Goal: Task Accomplishment & Management: Use online tool/utility

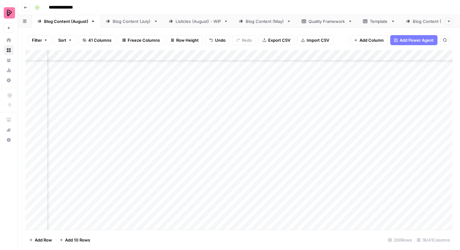
scroll to position [1485, 230]
click at [420, 80] on div "Add Column" at bounding box center [238, 139] width 427 height 179
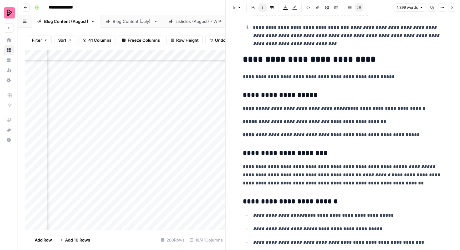
scroll to position [1278, 0]
click at [454, 6] on icon "button" at bounding box center [453, 8] width 4 height 4
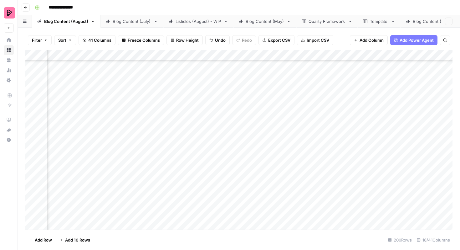
scroll to position [1945, 32]
click at [259, 75] on div "Add Column" at bounding box center [238, 139] width 427 height 179
click at [256, 91] on div "Add Column" at bounding box center [238, 139] width 427 height 179
click at [256, 107] on div "Add Column" at bounding box center [238, 139] width 427 height 179
click at [258, 125] on div "Add Column" at bounding box center [238, 139] width 427 height 179
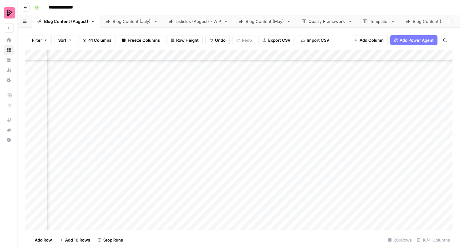
click at [258, 140] on div "Add Column" at bounding box center [238, 139] width 427 height 179
click at [208, 92] on div "Add Column" at bounding box center [238, 139] width 427 height 179
drag, startPoint x: 229, startPoint y: 99, endPoint x: 225, endPoint y: 171, distance: 71.9
click at [225, 171] on div "Add Column" at bounding box center [238, 139] width 427 height 179
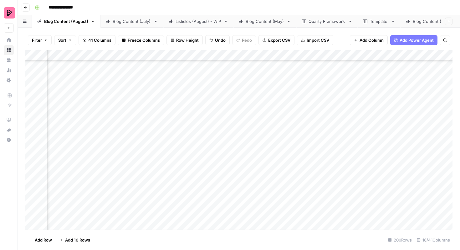
scroll to position [1873, 178]
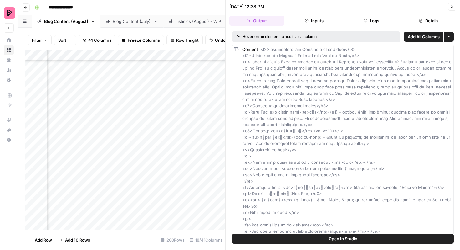
scroll to position [1129, 225]
click at [453, 7] on icon "button" at bounding box center [453, 7] width 4 height 4
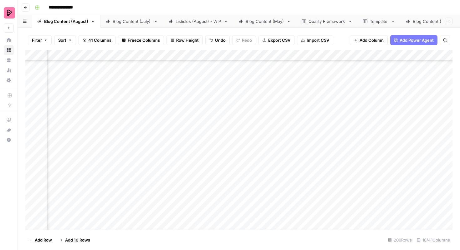
scroll to position [1835, 225]
click at [425, 104] on div "Add Column" at bounding box center [238, 139] width 427 height 179
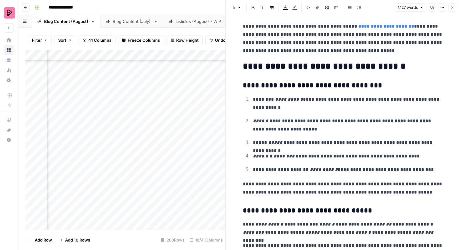
scroll to position [1197, 0]
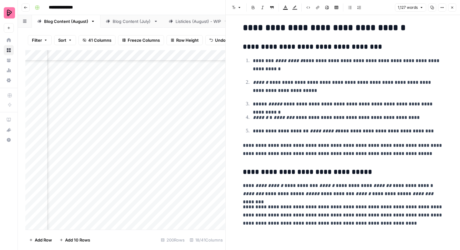
click at [453, 8] on icon "button" at bounding box center [453, 8] width 2 height 2
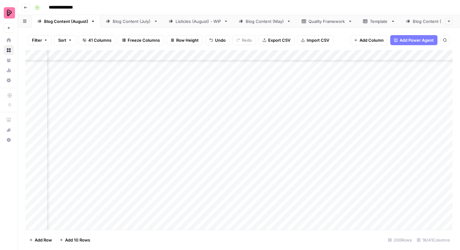
click at [234, 108] on div "Add Column" at bounding box center [238, 139] width 427 height 179
click at [228, 108] on div "Add Column" at bounding box center [238, 139] width 427 height 179
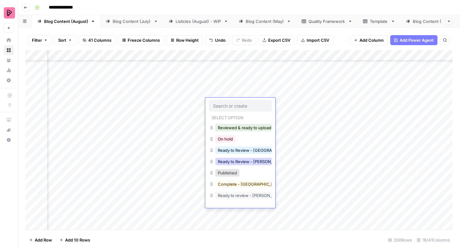
click at [239, 163] on button "Ready to Review - Rebekah" at bounding box center [252, 162] width 74 height 8
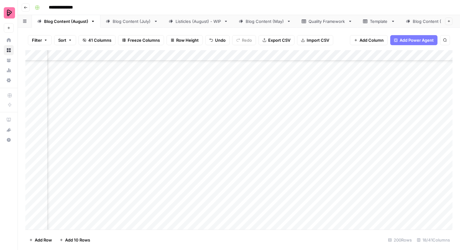
scroll to position [1835, 268]
click at [203, 127] on div "Add Column" at bounding box center [238, 139] width 427 height 179
click at [390, 120] on div "Add Column" at bounding box center [238, 139] width 427 height 179
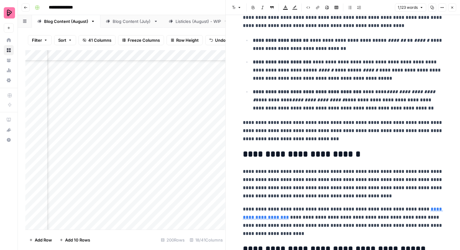
scroll to position [1045, 0]
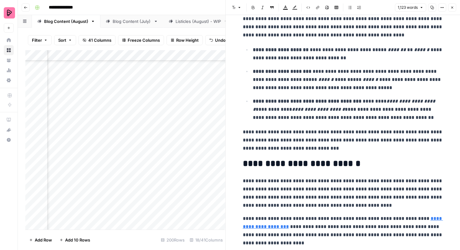
click at [452, 8] on icon "button" at bounding box center [453, 8] width 4 height 4
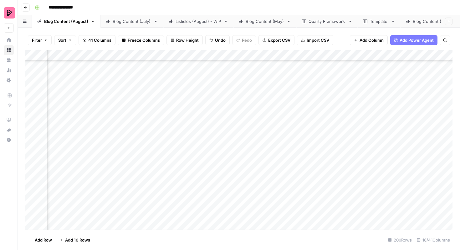
scroll to position [1835, 240]
click at [232, 124] on div "Add Column" at bounding box center [238, 139] width 427 height 179
click at [238, 124] on div "Add Column" at bounding box center [238, 139] width 427 height 179
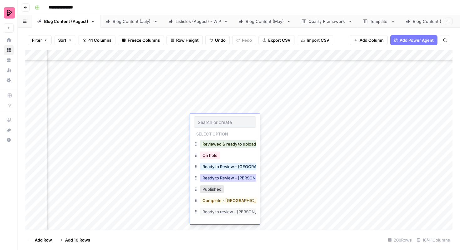
click at [235, 176] on button "Ready to Review - Rebekah" at bounding box center [237, 178] width 74 height 8
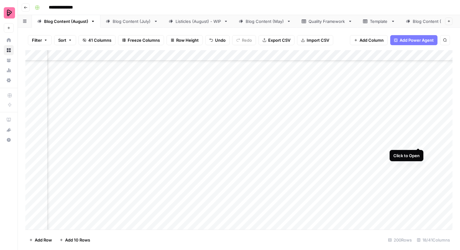
click at [417, 135] on div "Add Column" at bounding box center [238, 139] width 427 height 179
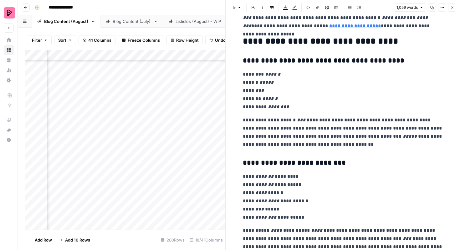
scroll to position [1206, 0]
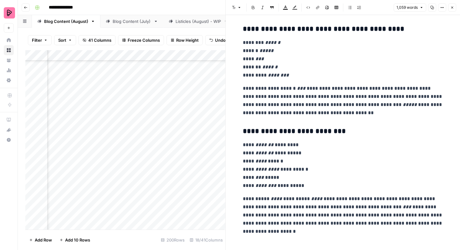
click at [450, 10] on button "Close" at bounding box center [452, 7] width 8 height 8
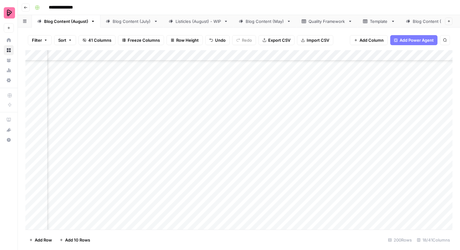
scroll to position [1835, 267]
click at [198, 133] on div "Add Column" at bounding box center [238, 139] width 427 height 179
click at [201, 136] on div "Add Column" at bounding box center [238, 139] width 427 height 179
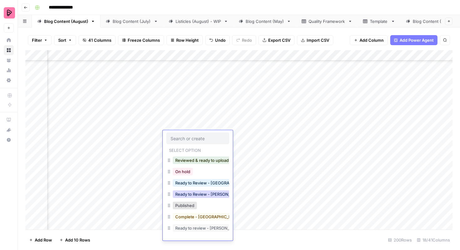
click at [203, 191] on button "Ready to Review - Rebekah" at bounding box center [210, 194] width 74 height 8
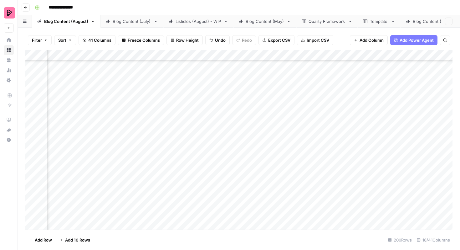
scroll to position [1706, 267]
click at [391, 151] on div "Add Column" at bounding box center [238, 139] width 427 height 179
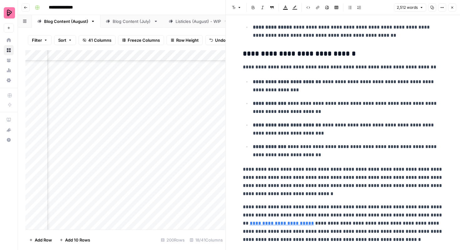
scroll to position [2580, 0]
drag, startPoint x: 307, startPoint y: 103, endPoint x: 348, endPoint y: 104, distance: 41.7
click at [348, 104] on p "**********" at bounding box center [348, 107] width 190 height 16
copy p "**********"
click at [388, 145] on p "**********" at bounding box center [348, 150] width 190 height 16
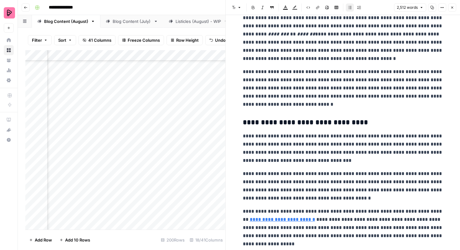
scroll to position [2871, 0]
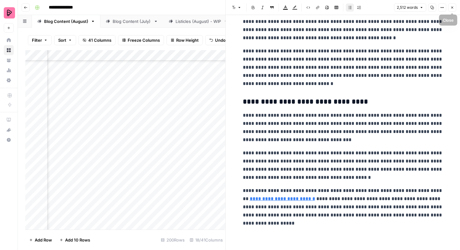
click at [452, 7] on icon "button" at bounding box center [453, 8] width 4 height 4
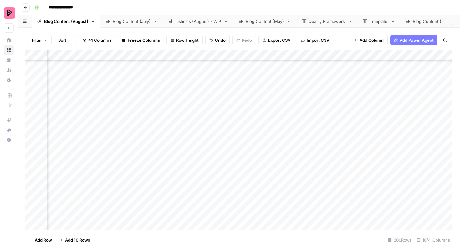
click at [213, 151] on div "Add Column" at bounding box center [238, 139] width 427 height 179
click at [200, 155] on div "Add Column" at bounding box center [238, 139] width 427 height 179
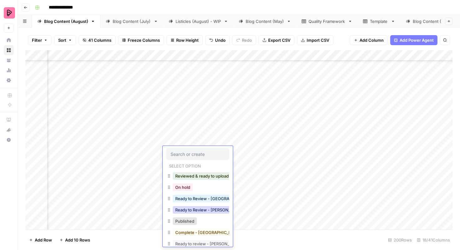
click at [208, 210] on button "Ready to Review - Rebekah" at bounding box center [210, 210] width 74 height 8
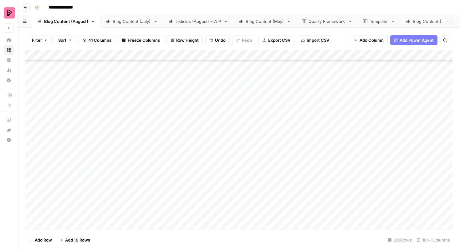
scroll to position [1936, 1]
click at [215, 75] on div "Add Column" at bounding box center [238, 139] width 427 height 179
drag, startPoint x: 221, startPoint y: 78, endPoint x: 214, endPoint y: 153, distance: 75.2
click at [214, 153] on div "Add Column" at bounding box center [238, 139] width 427 height 179
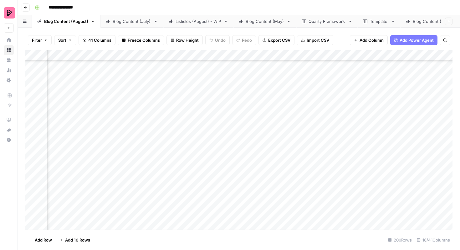
click at [250, 83] on div "Add Column" at bounding box center [238, 139] width 427 height 179
click at [250, 99] on div "Add Column" at bounding box center [238, 139] width 427 height 179
click at [251, 116] on div "Add Column" at bounding box center [238, 139] width 427 height 179
click at [250, 131] on div "Add Column" at bounding box center [238, 139] width 427 height 179
click at [250, 149] on div "Add Column" at bounding box center [238, 139] width 427 height 179
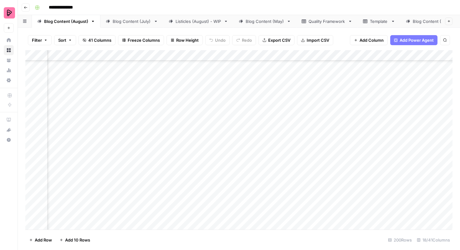
scroll to position [1122, 430]
click at [227, 131] on div "Add Column" at bounding box center [238, 139] width 427 height 179
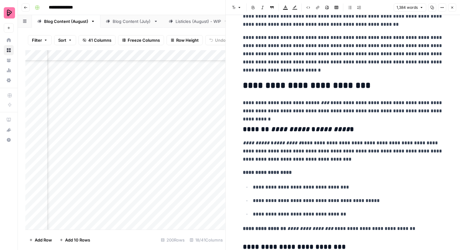
scroll to position [107, 0]
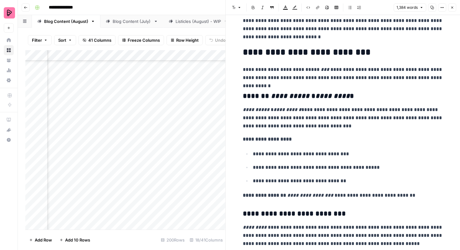
click at [451, 7] on icon "button" at bounding box center [453, 8] width 4 height 4
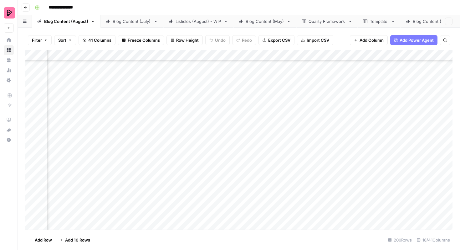
scroll to position [1569, 311]
click at [340, 107] on div "Add Column" at bounding box center [238, 139] width 427 height 179
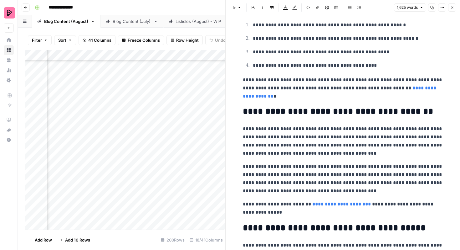
scroll to position [1790, 0]
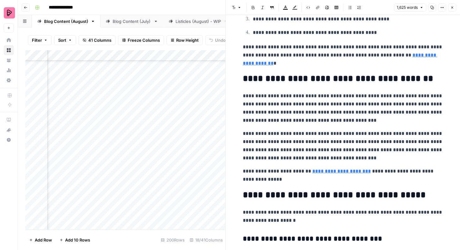
click at [451, 10] on button "Close" at bounding box center [452, 7] width 8 height 8
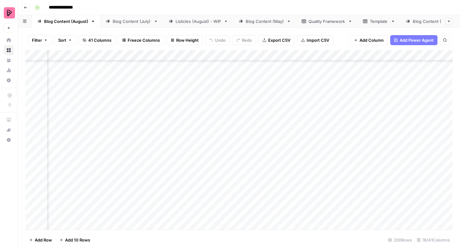
scroll to position [1906, 139]
click at [262, 114] on div "Add Column" at bounding box center [238, 139] width 427 height 179
click at [262, 131] on div "Add Column" at bounding box center [238, 139] width 427 height 179
click at [262, 147] on div "Add Column" at bounding box center [238, 139] width 427 height 179
click at [261, 163] on div "Add Column" at bounding box center [238, 139] width 427 height 179
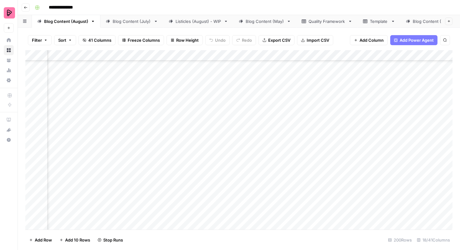
click at [260, 179] on div "Add Column" at bounding box center [238, 139] width 427 height 179
click at [262, 154] on div "Add Column" at bounding box center [238, 139] width 427 height 179
click at [262, 171] on div "Add Column" at bounding box center [238, 139] width 427 height 179
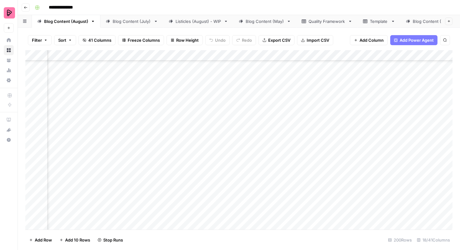
click at [263, 129] on div "Add Column" at bounding box center [238, 139] width 427 height 179
click at [264, 144] on div "Add Column" at bounding box center [238, 139] width 427 height 179
click at [262, 161] on div "Add Column" at bounding box center [238, 139] width 427 height 179
